Goal: Check status: Check status

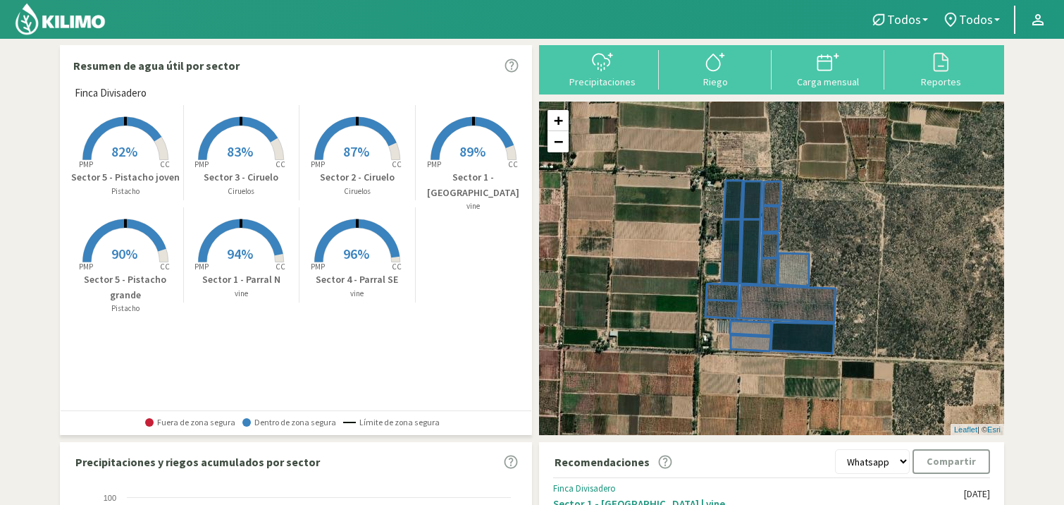
click at [464, 145] on span "89%" at bounding box center [473, 151] width 26 height 18
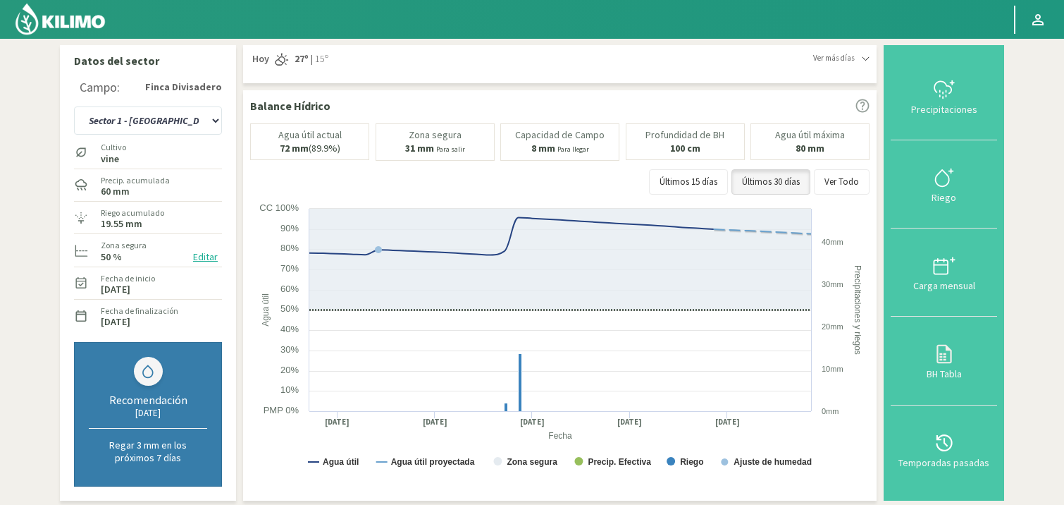
scroll to position [440, 0]
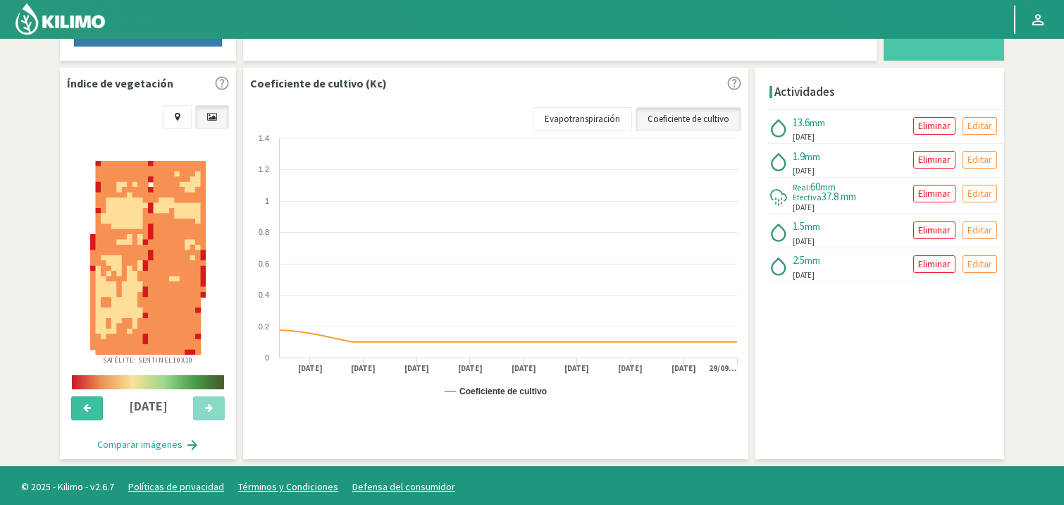
click at [90, 406] on icon at bounding box center [87, 407] width 8 height 9
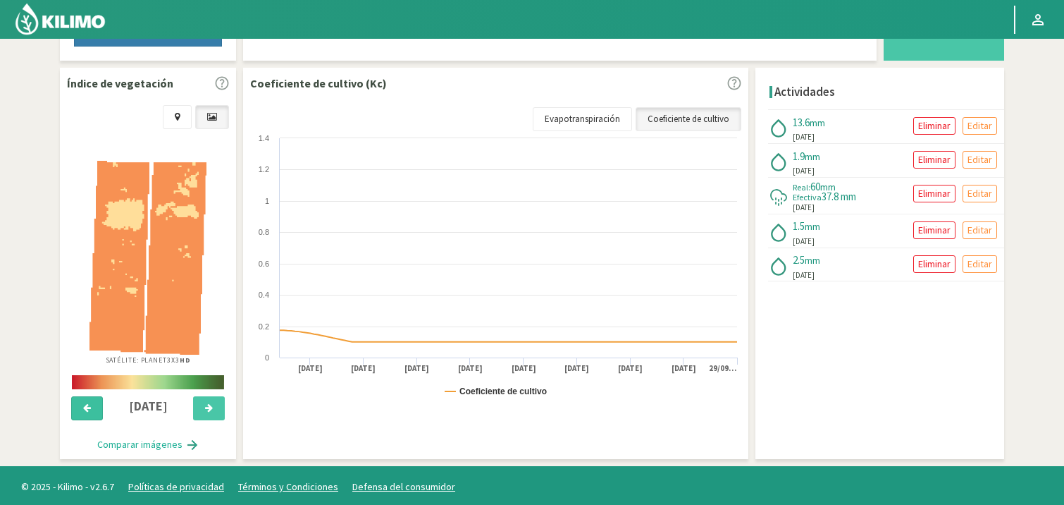
click at [90, 406] on icon at bounding box center [87, 407] width 8 height 9
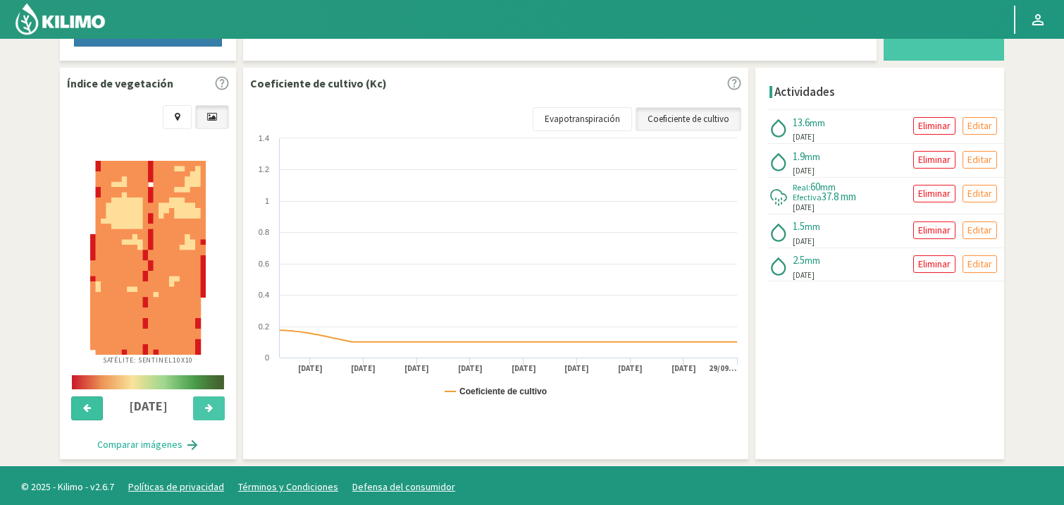
click at [90, 406] on icon at bounding box center [87, 407] width 8 height 9
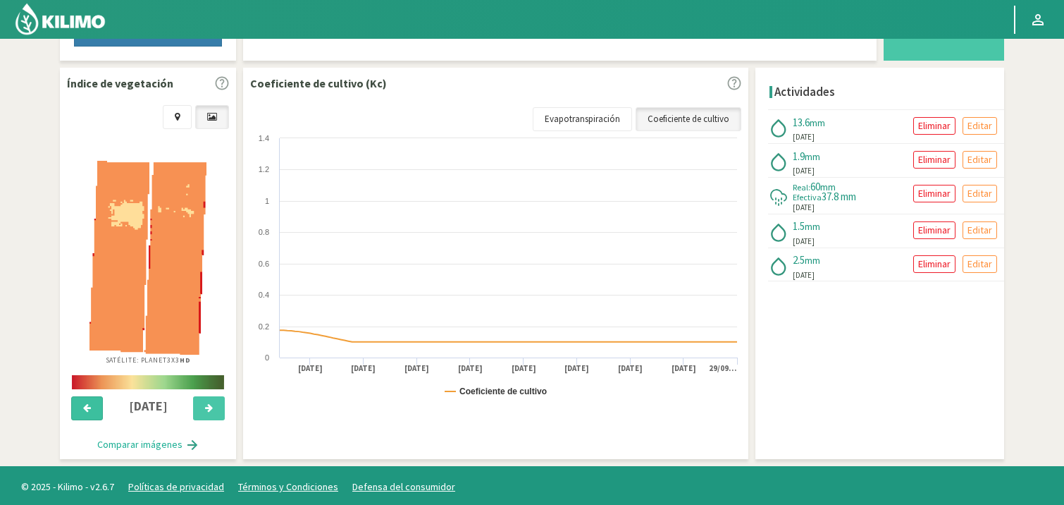
click at [90, 406] on icon at bounding box center [87, 407] width 8 height 9
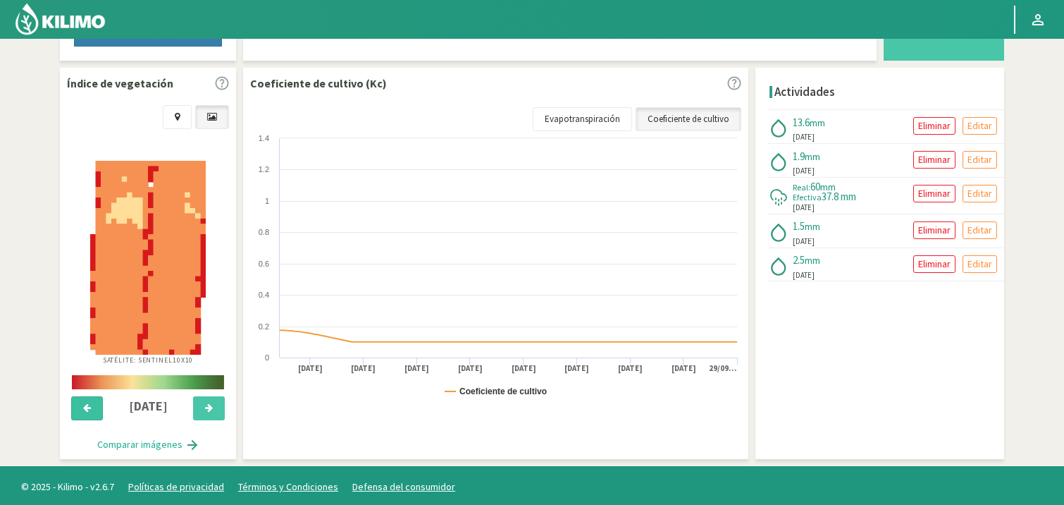
click at [90, 406] on icon at bounding box center [87, 407] width 8 height 9
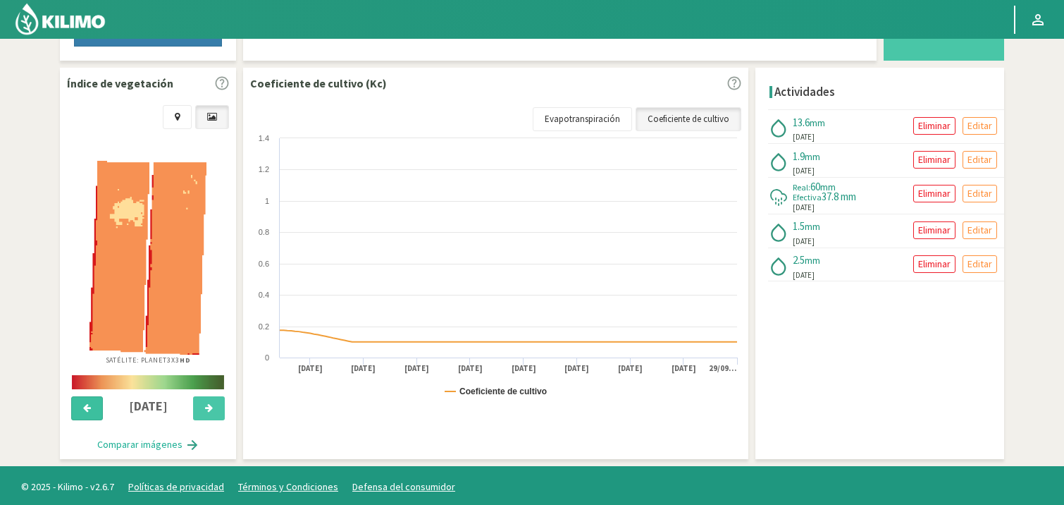
click at [90, 406] on icon at bounding box center [87, 407] width 8 height 9
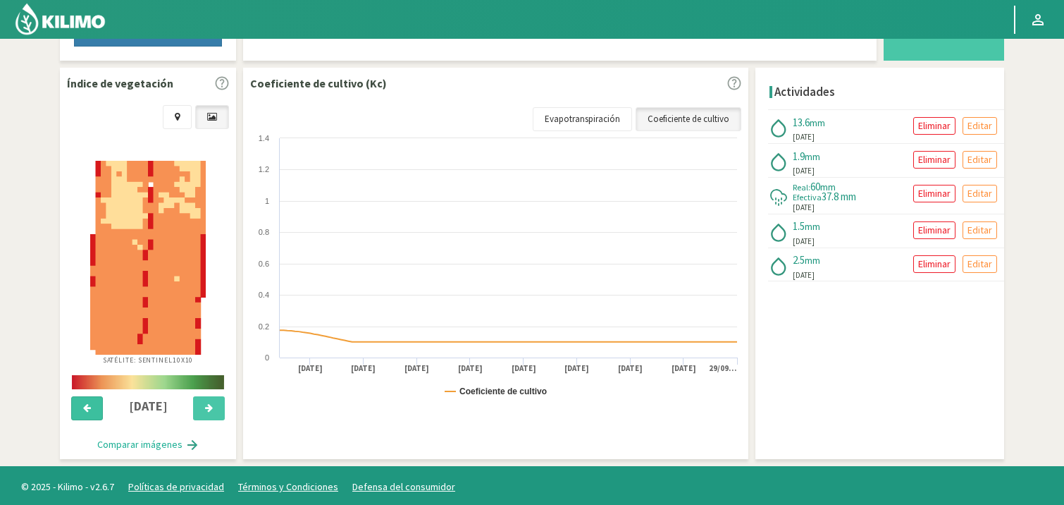
click at [90, 406] on icon at bounding box center [87, 407] width 8 height 9
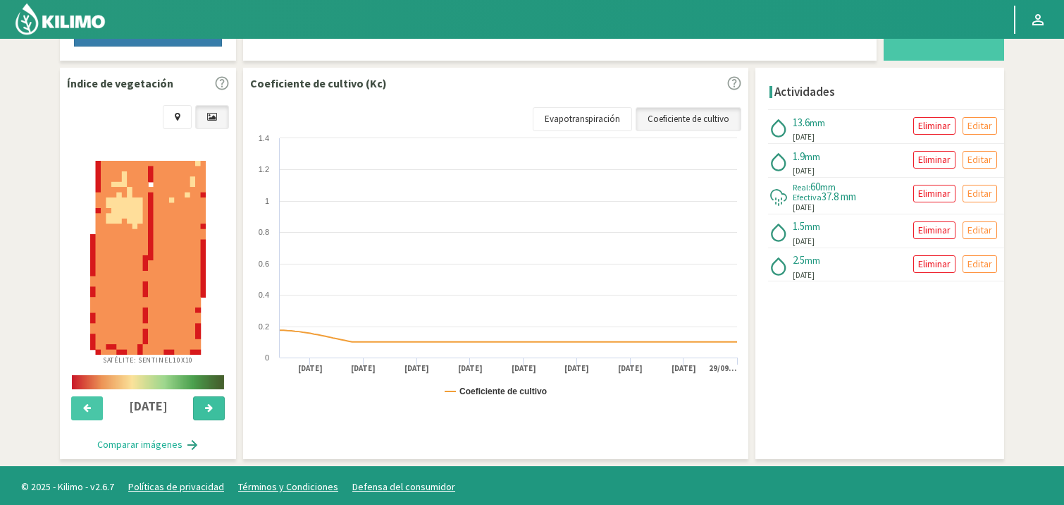
click at [209, 405] on icon at bounding box center [209, 407] width 8 height 9
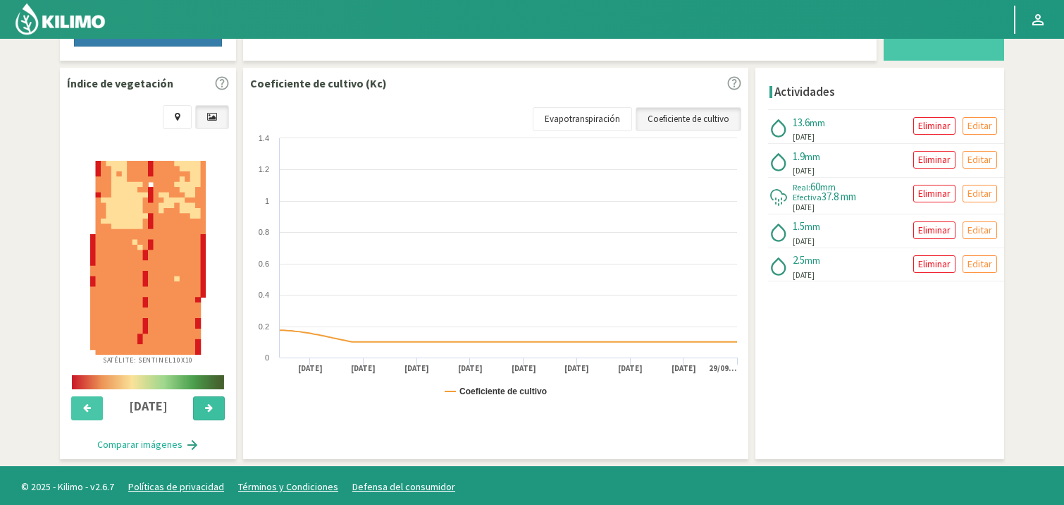
click at [209, 405] on icon at bounding box center [209, 407] width 8 height 9
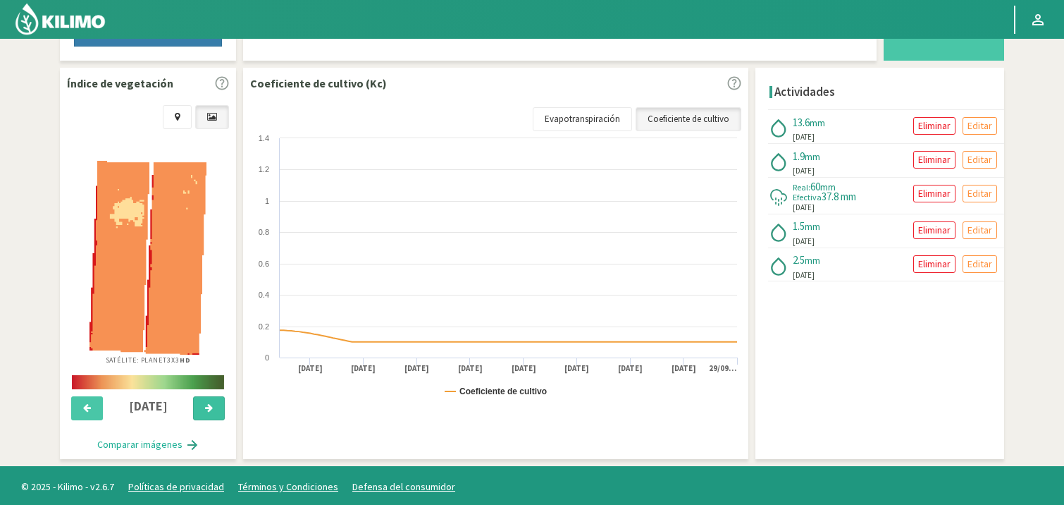
click at [209, 405] on icon at bounding box center [209, 407] width 8 height 9
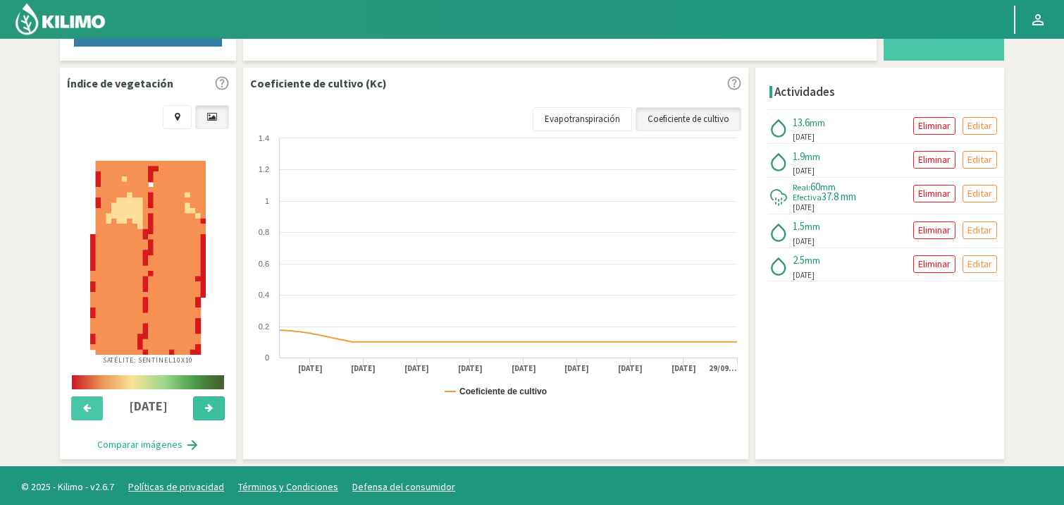
click at [209, 405] on icon at bounding box center [209, 407] width 8 height 9
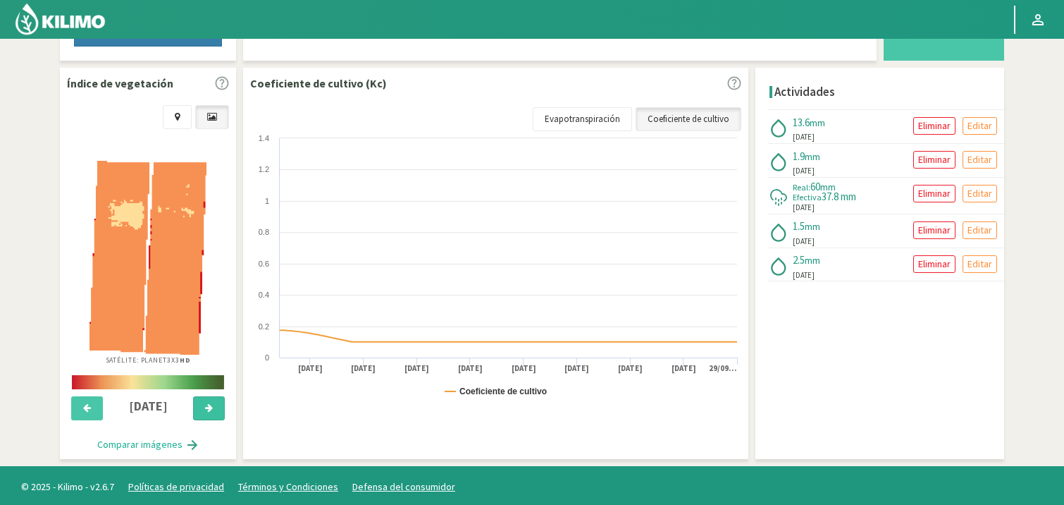
click at [209, 405] on icon at bounding box center [209, 407] width 8 height 9
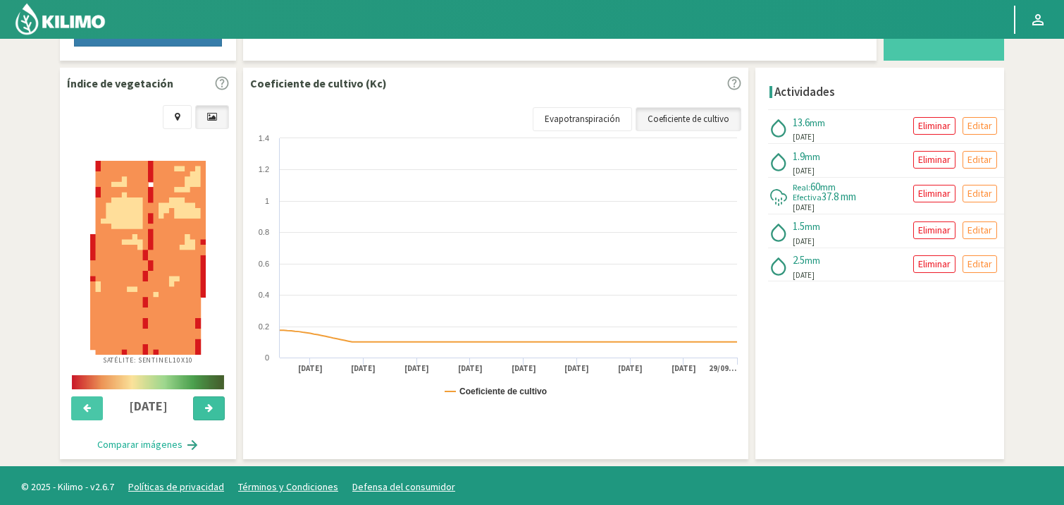
click at [209, 405] on icon at bounding box center [209, 407] width 8 height 9
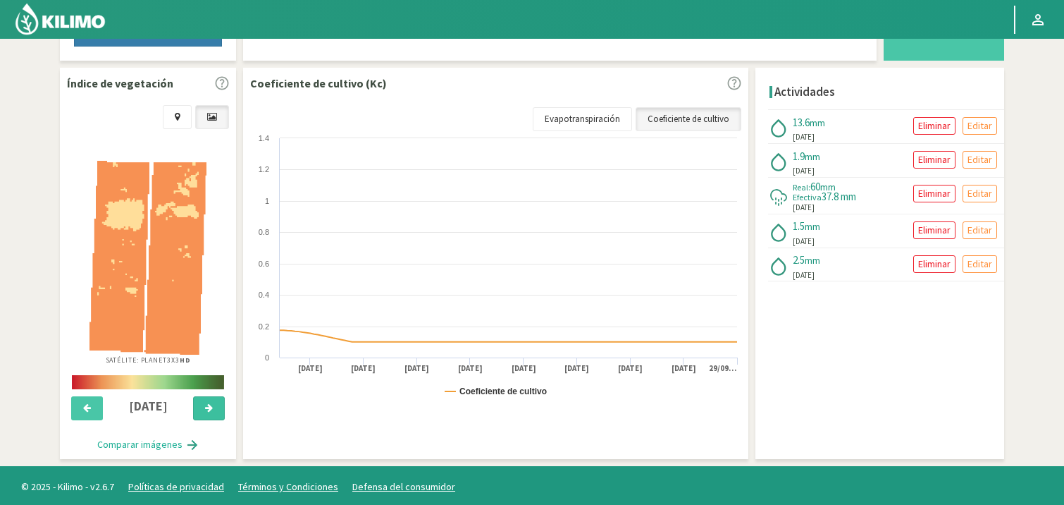
click at [209, 405] on icon at bounding box center [209, 407] width 8 height 9
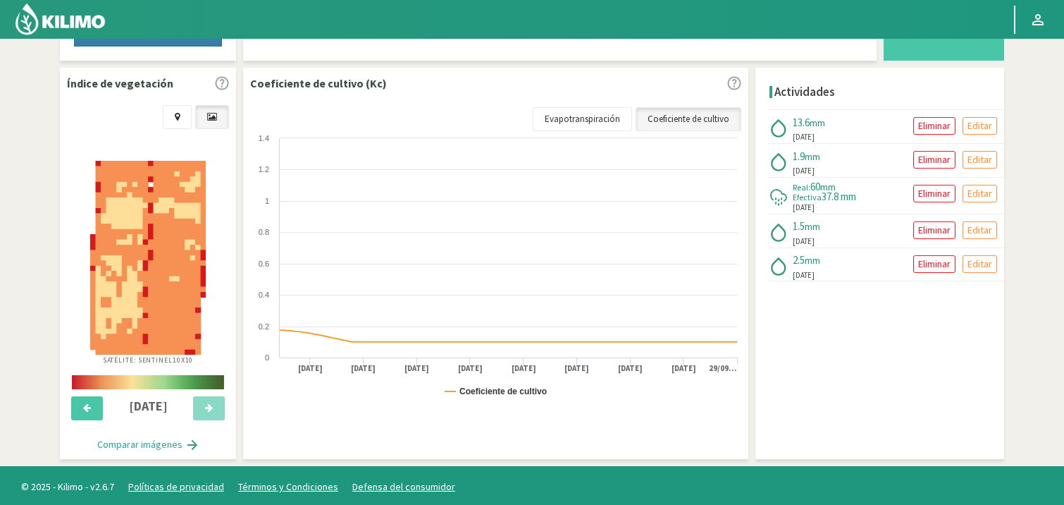
scroll to position [0, 0]
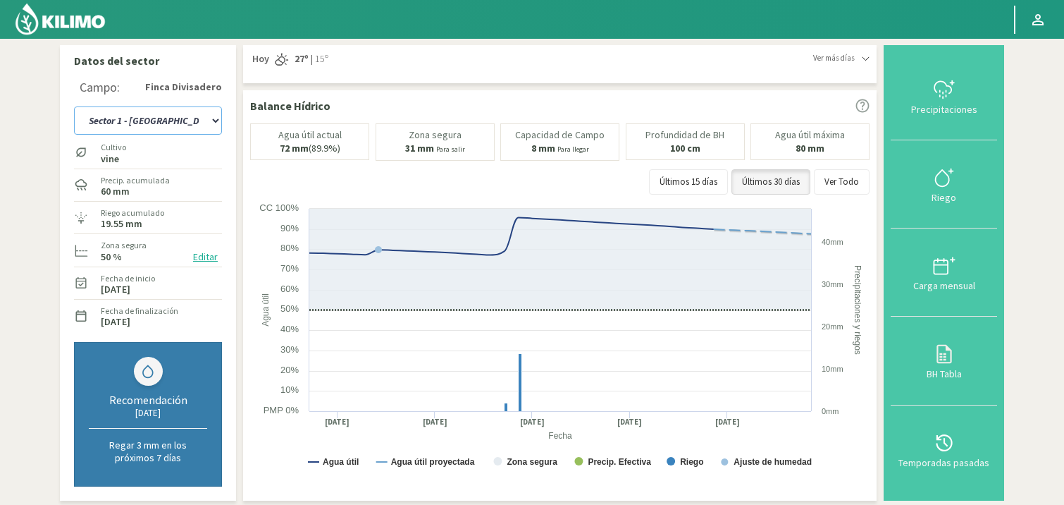
click at [213, 120] on select "Sector 1 - [GEOGRAPHIC_DATA] Sector 1 - [GEOGRAPHIC_DATA] N Sector 2 - [GEOGRAP…" at bounding box center [148, 120] width 148 height 28
click at [74, 106] on select "Sector 1 - [GEOGRAPHIC_DATA] Sector 1 - [GEOGRAPHIC_DATA] N Sector 2 - [GEOGRAP…" at bounding box center [148, 120] width 148 height 28
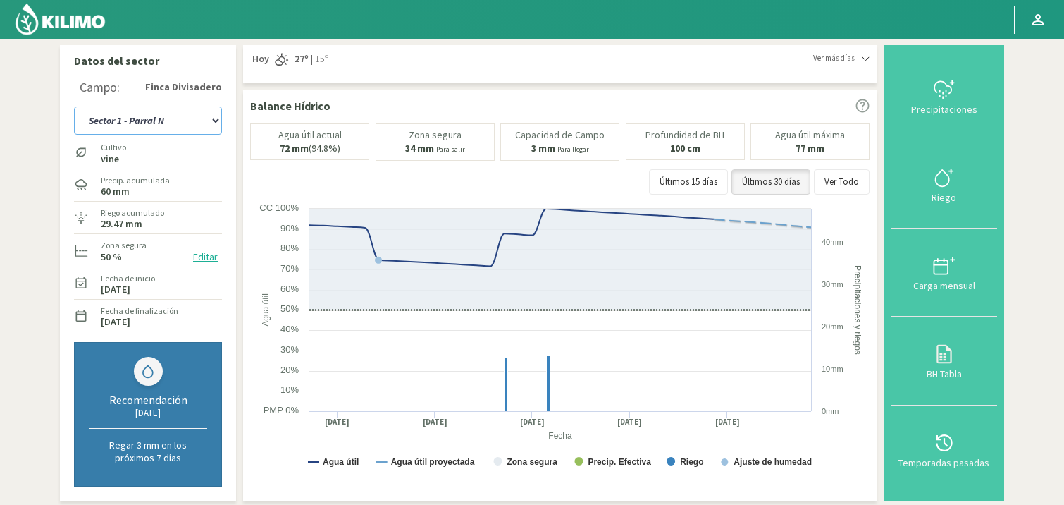
click at [213, 118] on select "Sector 1 - [GEOGRAPHIC_DATA] Sector 1 - [GEOGRAPHIC_DATA] N Sector 2 - [GEOGRAP…" at bounding box center [148, 120] width 148 height 28
click at [74, 106] on select "Sector 1 - [GEOGRAPHIC_DATA] Sector 1 - [GEOGRAPHIC_DATA] N Sector 2 - [GEOGRAP…" at bounding box center [148, 120] width 148 height 28
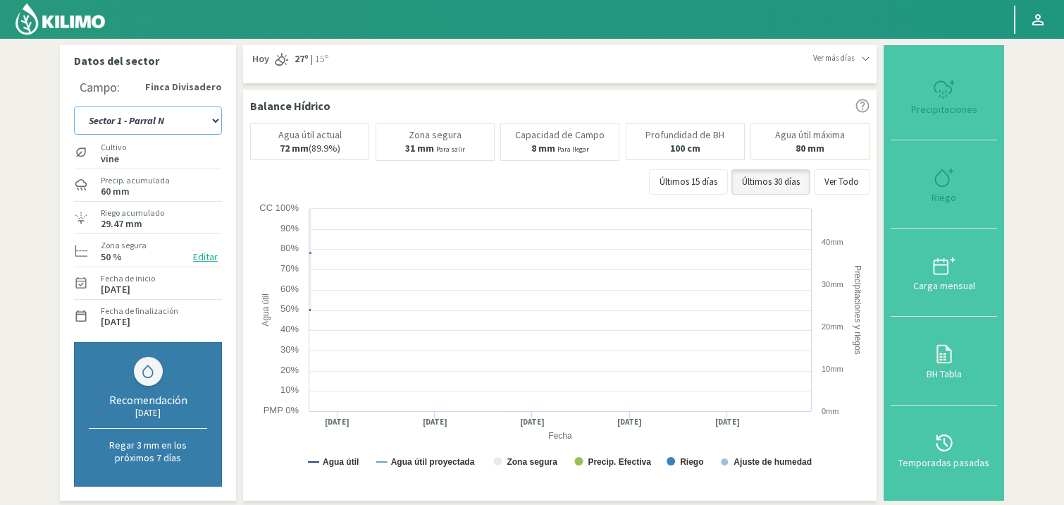
select select "14: Object"
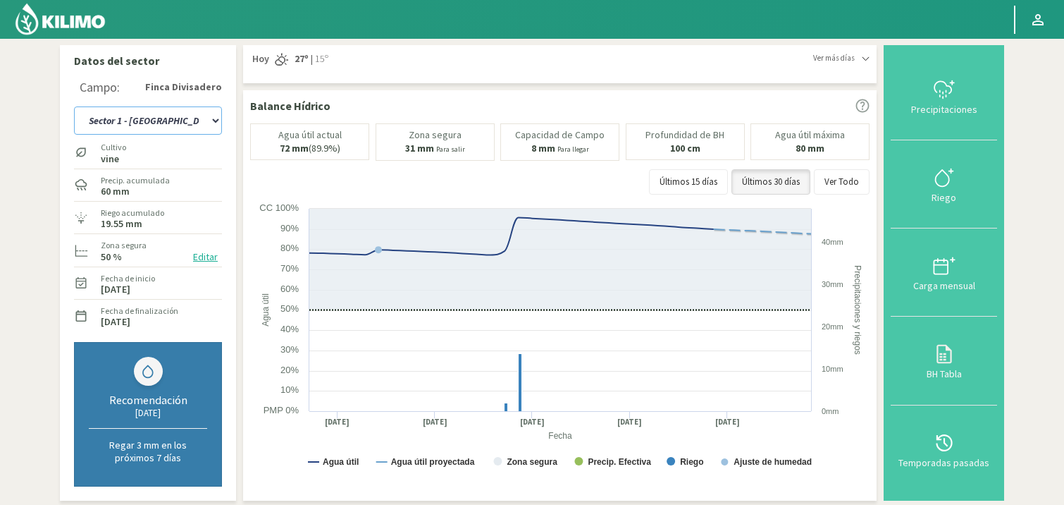
scroll to position [440, 0]
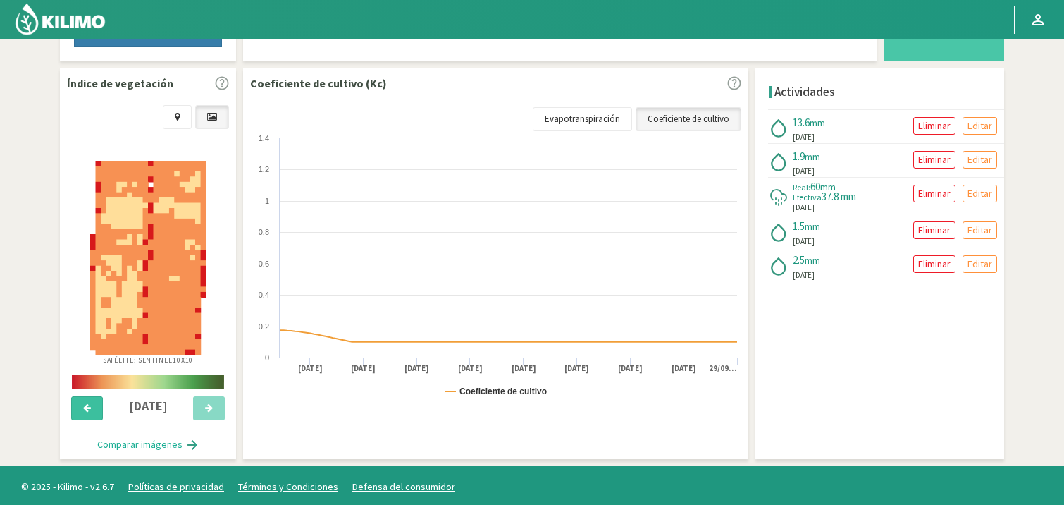
click at [83, 405] on icon at bounding box center [87, 407] width 8 height 9
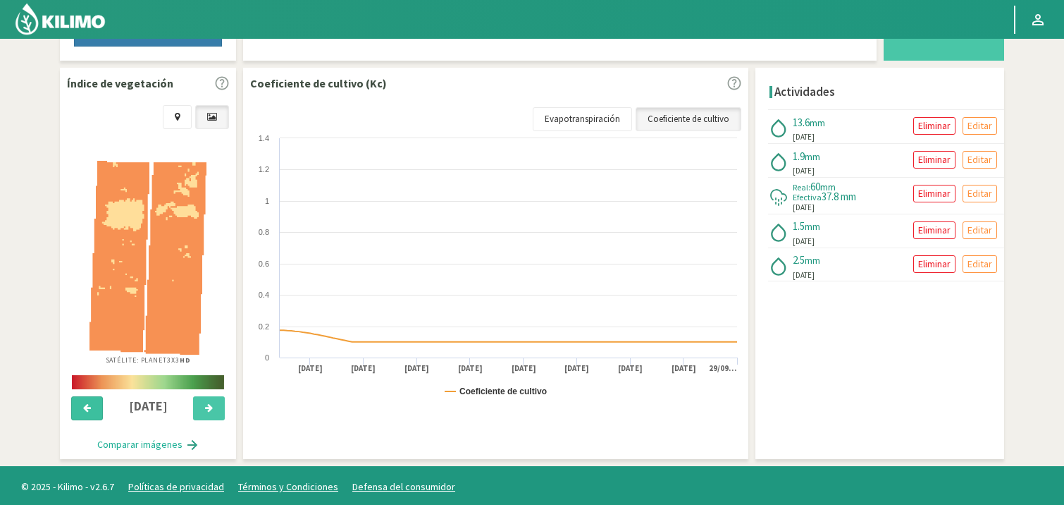
click at [88, 406] on icon at bounding box center [87, 407] width 8 height 9
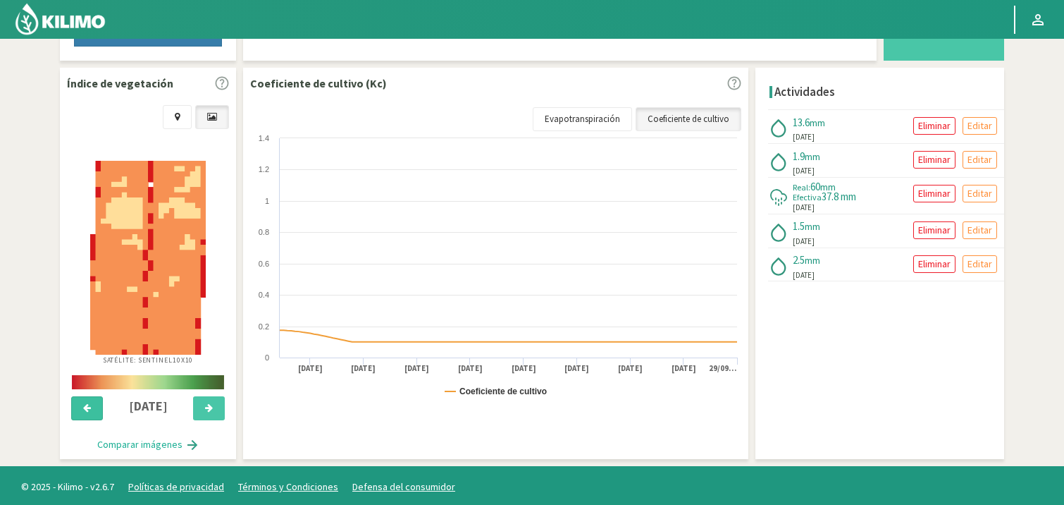
click at [88, 406] on icon at bounding box center [87, 407] width 8 height 9
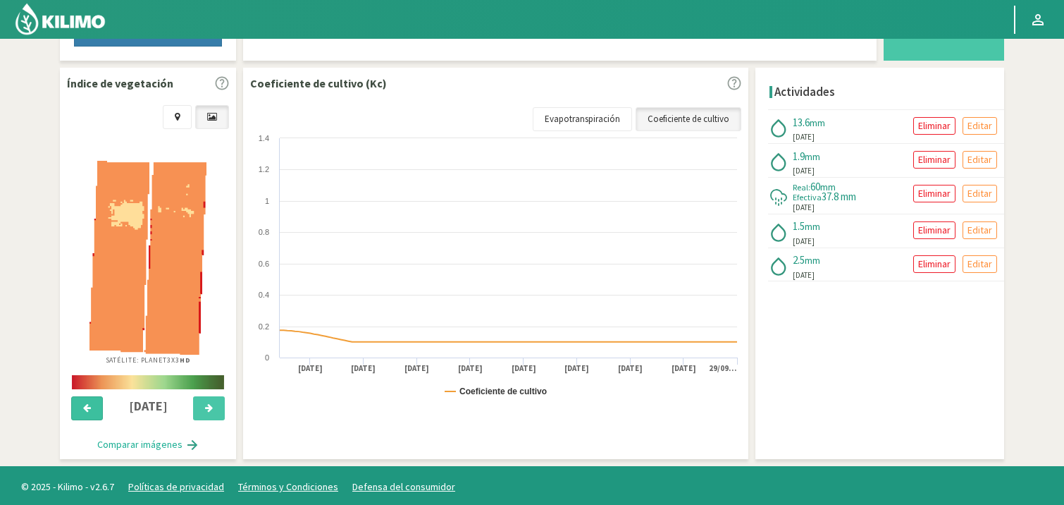
click at [88, 406] on icon at bounding box center [87, 407] width 8 height 9
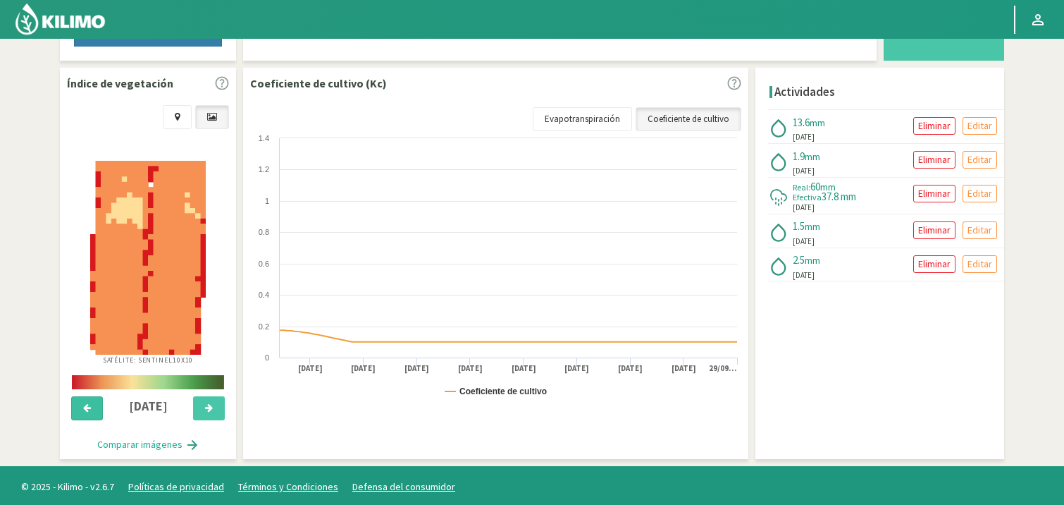
click at [88, 406] on icon at bounding box center [87, 407] width 8 height 9
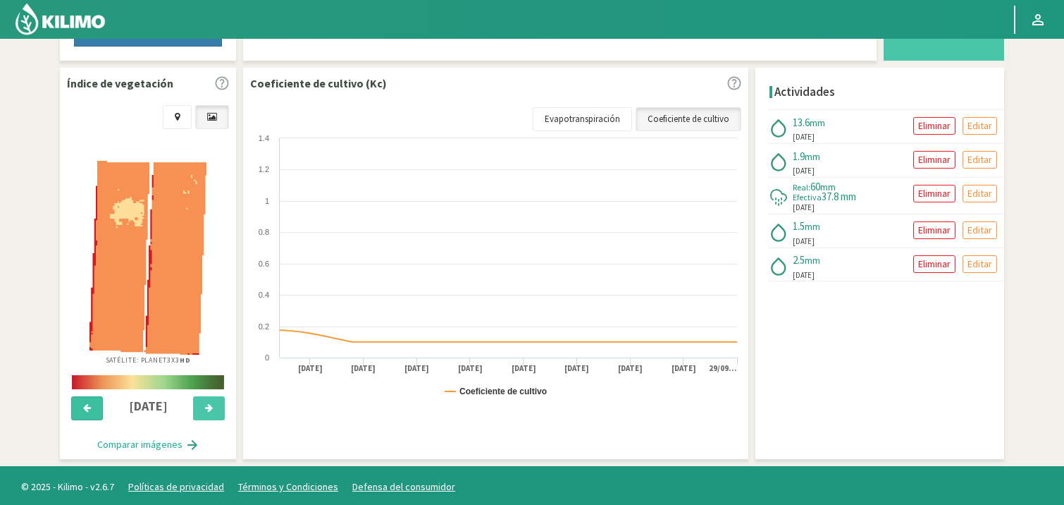
click at [88, 406] on icon at bounding box center [87, 407] width 8 height 9
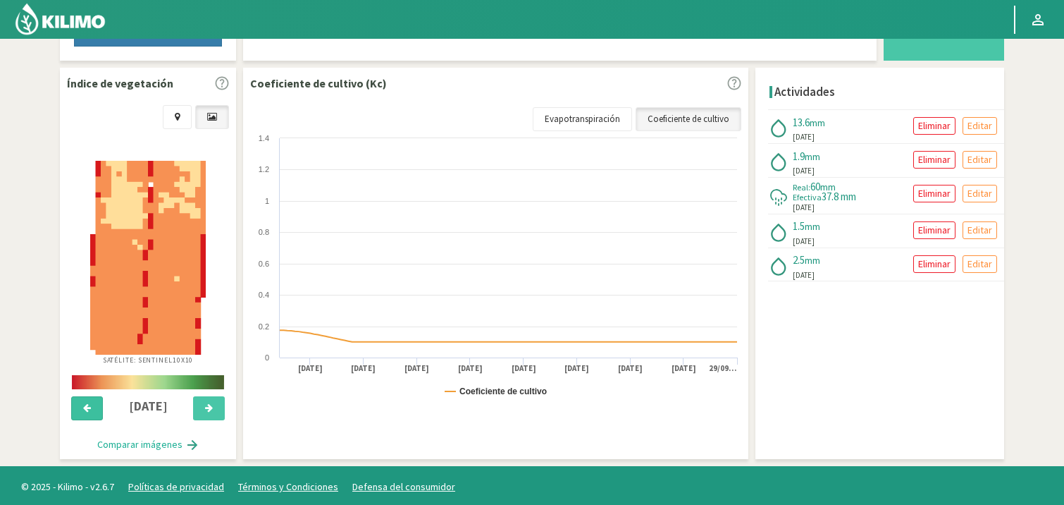
click at [88, 406] on icon at bounding box center [87, 407] width 8 height 9
